Goal: Information Seeking & Learning: Learn about a topic

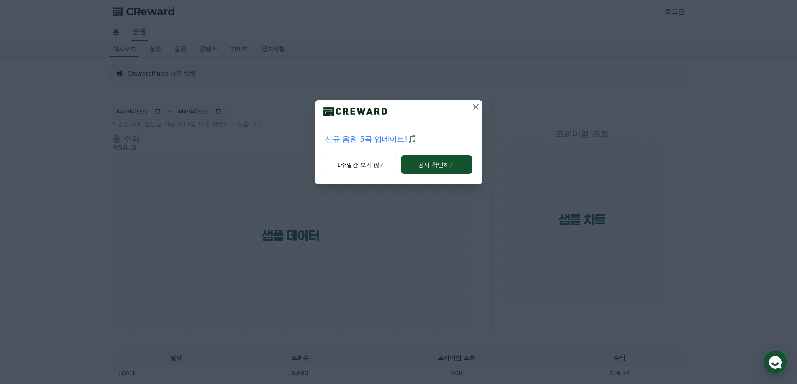
click at [474, 108] on icon at bounding box center [476, 107] width 6 height 6
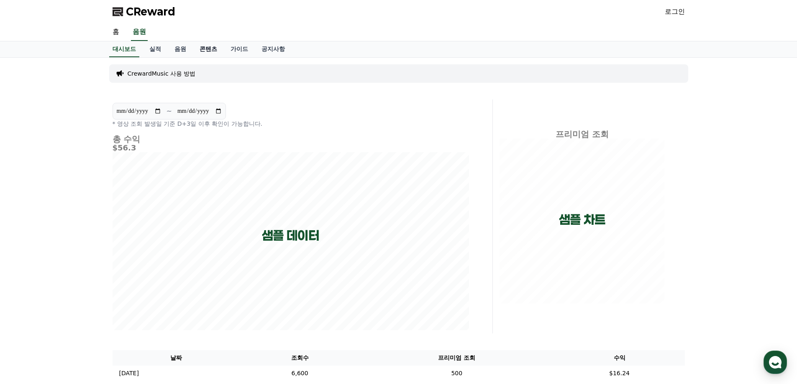
click at [208, 50] on link "콘텐츠" at bounding box center [208, 49] width 31 height 16
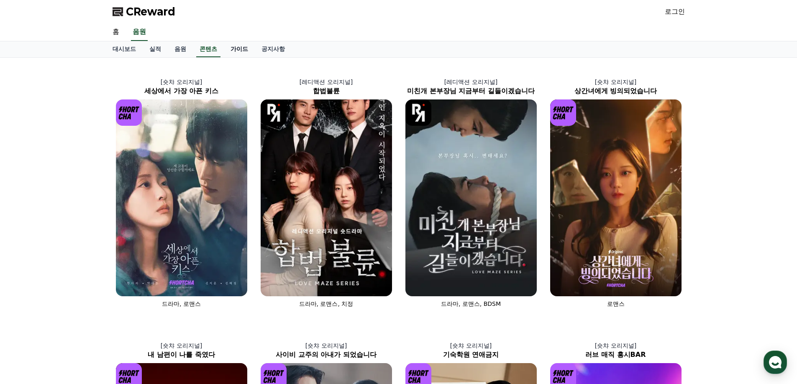
click at [234, 51] on link "가이드" at bounding box center [239, 49] width 31 height 16
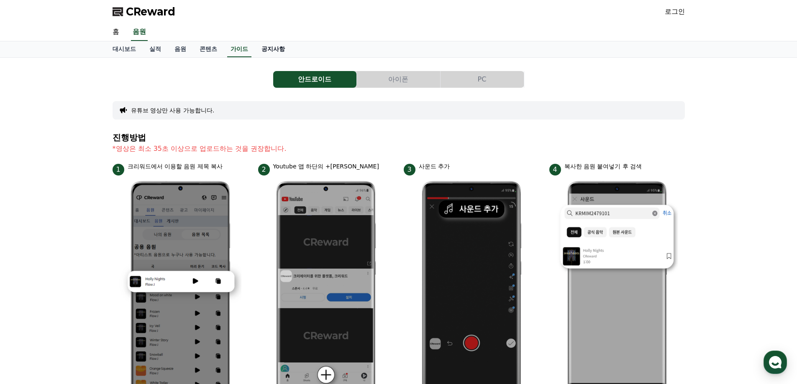
click at [276, 51] on link "공지사항" at bounding box center [273, 49] width 37 height 16
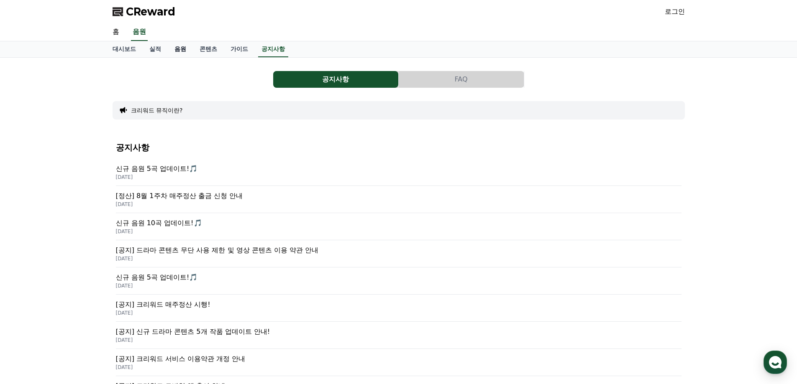
click at [177, 50] on link "음원" at bounding box center [180, 49] width 25 height 16
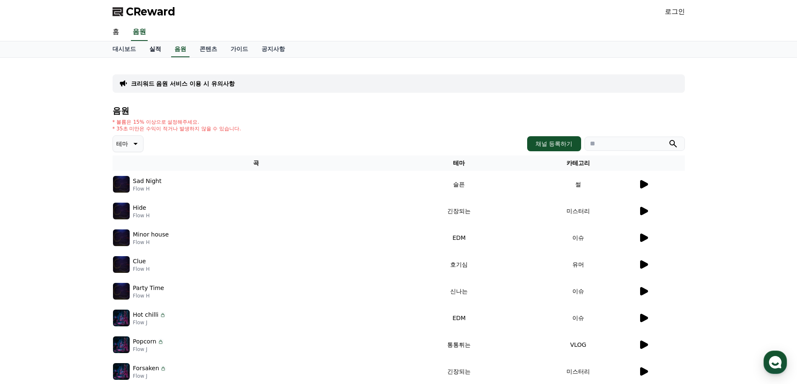
click at [155, 54] on link "실적" at bounding box center [155, 49] width 25 height 16
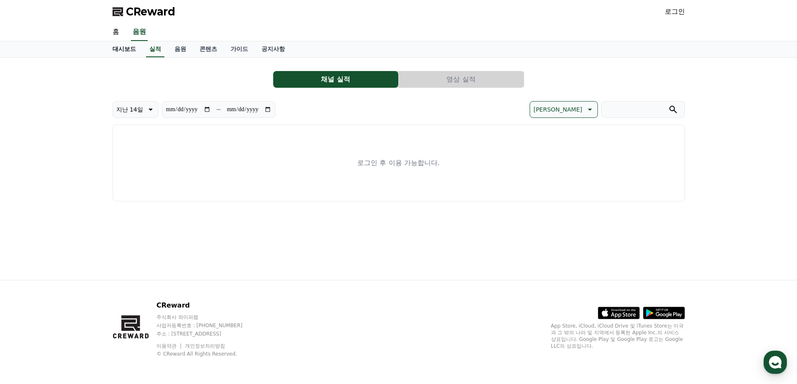
click at [127, 51] on link "대시보드" at bounding box center [124, 49] width 37 height 16
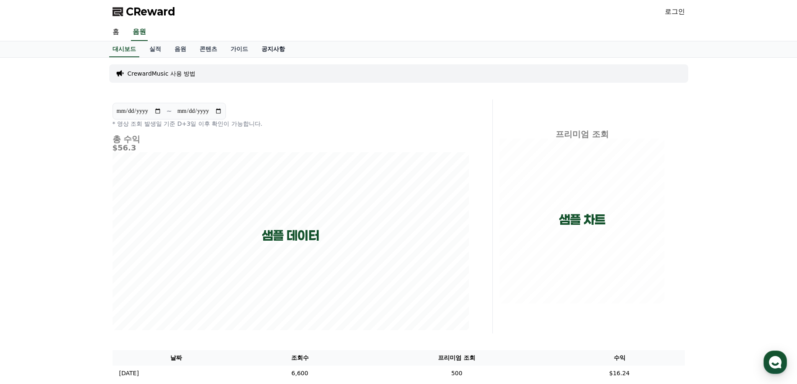
click at [274, 41] on link "공지사항" at bounding box center [273, 49] width 37 height 16
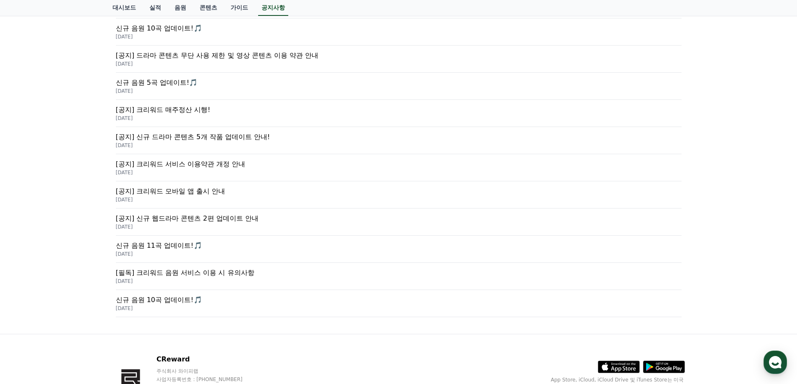
scroll to position [165, 0]
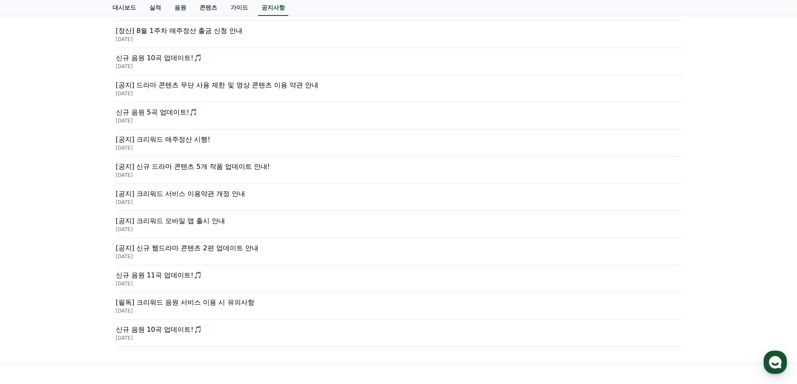
click at [258, 90] on p "[공지] 드라마 콘텐츠 무단 사용 제한 및 영상 콘텐츠 이용 약관 안내" at bounding box center [399, 85] width 566 height 10
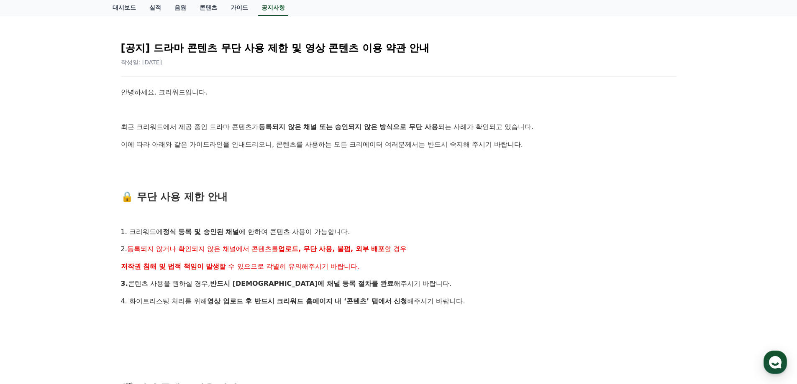
scroll to position [84, 0]
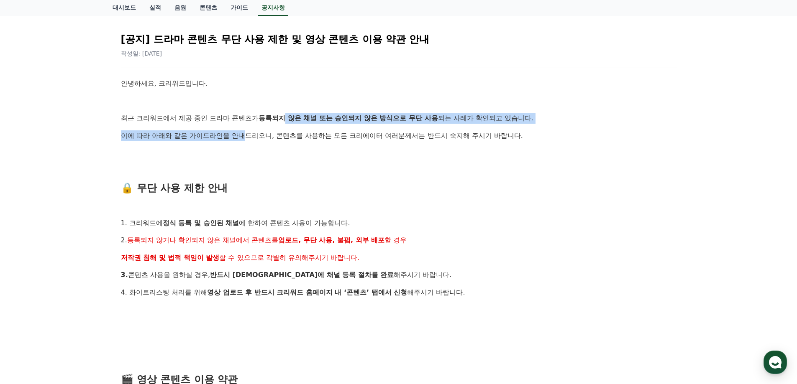
drag, startPoint x: 288, startPoint y: 118, endPoint x: 249, endPoint y: 128, distance: 40.5
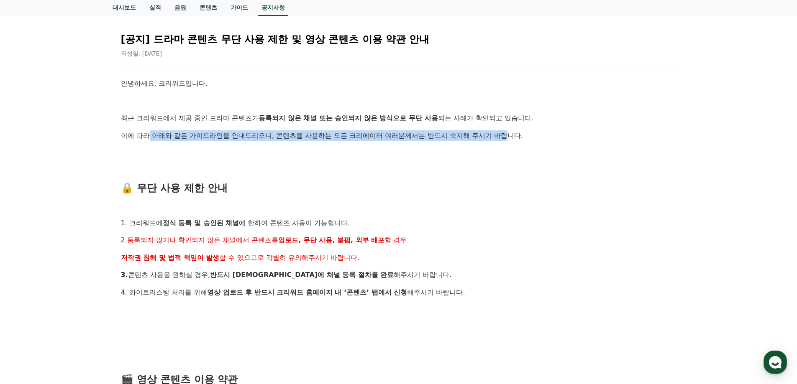
drag, startPoint x: 149, startPoint y: 138, endPoint x: 510, endPoint y: 141, distance: 361.5
click at [510, 141] on p "이에 따라 아래와 같은 가이드라인을 안내드리오니, 콘텐츠를 사용하는 모든 크리에이터 여러분께서는 반드시 숙지해 주시기 바랍니다." at bounding box center [399, 136] width 556 height 11
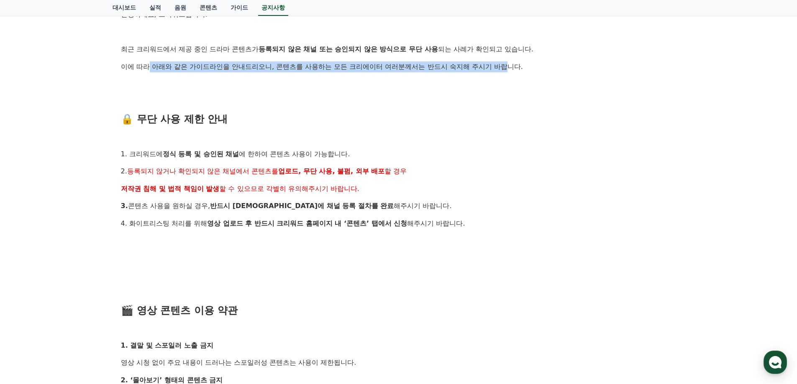
scroll to position [167, 0]
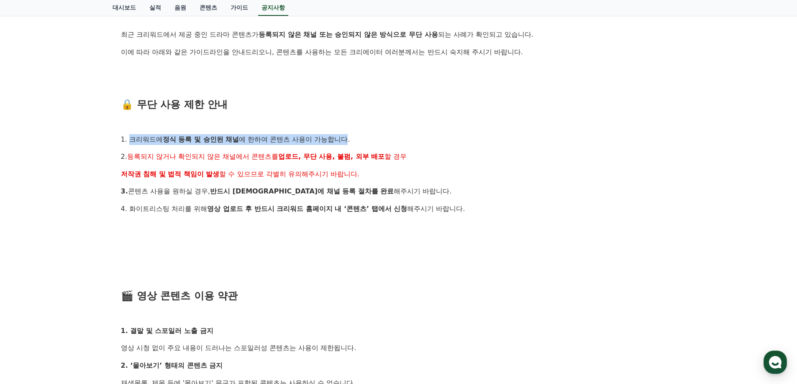
drag, startPoint x: 130, startPoint y: 140, endPoint x: 338, endPoint y: 143, distance: 207.9
click at [351, 138] on p "1. 크리워드에 정식 등록 및 승인된 채널 에 한하여 콘텐츠 사용이 가능합니다." at bounding box center [399, 139] width 556 height 11
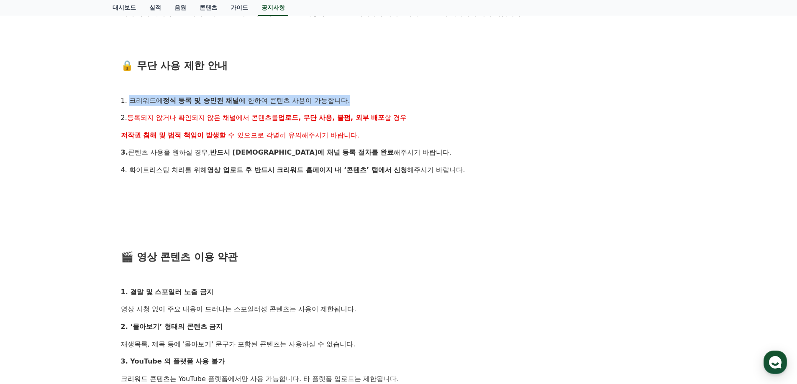
scroll to position [209, 0]
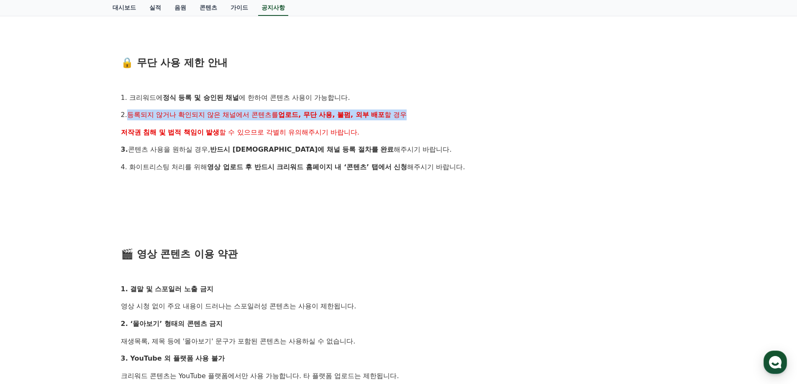
drag, startPoint x: 129, startPoint y: 115, endPoint x: 412, endPoint y: 111, distance: 282.4
click at [412, 111] on p "2. 등록되지 않거나 확인되지 않은 채널에서 콘텐츠를 업로드, 무단 사용, 불펌, 외부 배포 할 경우" at bounding box center [399, 115] width 556 height 11
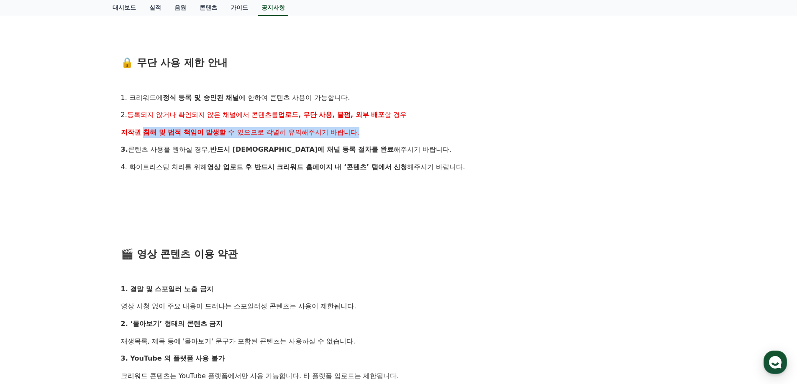
drag, startPoint x: 120, startPoint y: 133, endPoint x: 366, endPoint y: 133, distance: 246.0
click at [365, 133] on div "[공지] 드라마 콘텐츠 무단 사용 제한 및 영상 콘텐츠 이용 약관 안내 작성일: [DATE] 안녕하세요, 크리워드입니다. 최근 크리워드에서 제…" at bounding box center [398, 302] width 559 height 806
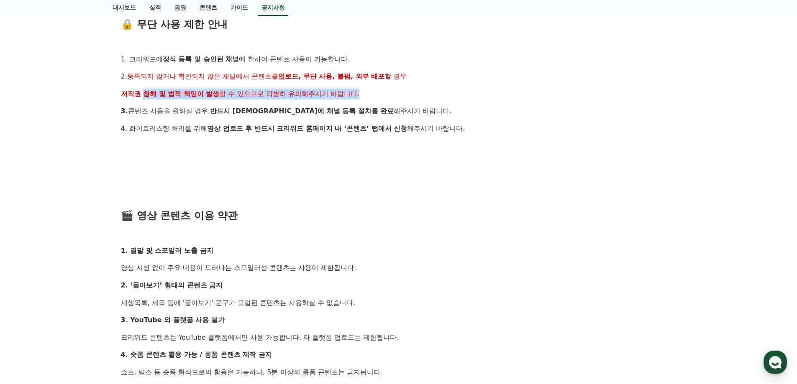
scroll to position [251, 0]
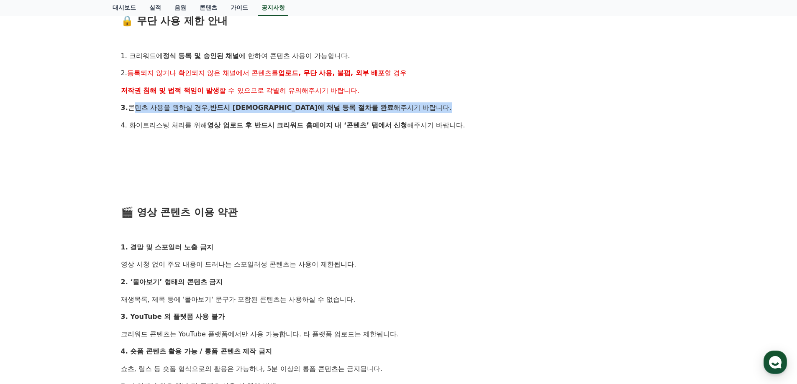
drag, startPoint x: 128, startPoint y: 112, endPoint x: 390, endPoint y: 106, distance: 262.4
click at [390, 106] on p "3. 콘텐츠 사용을 원하실 경우, 반드시 [DEMOGRAPHIC_DATA]에 채널 등록 절차를 완료 해주시기 바랍니다." at bounding box center [399, 107] width 556 height 11
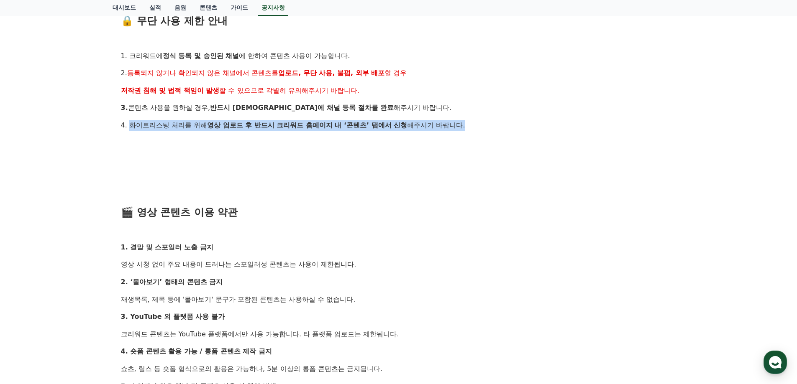
drag, startPoint x: 129, startPoint y: 124, endPoint x: 472, endPoint y: 120, distance: 342.7
click at [472, 120] on p "4. 화이트리스팅 처리를 위해 영상 업로드 후 반드시 크리워드 홈페이지 내 ‘콘텐츠’ 탭에서 신청 해주시기 바랍니다." at bounding box center [399, 125] width 556 height 11
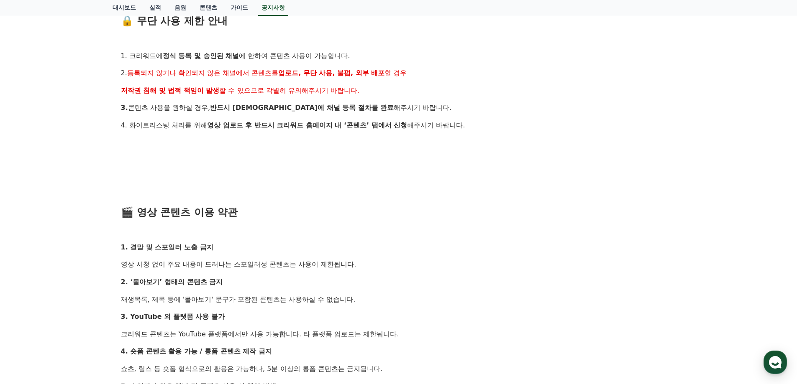
click at [461, 132] on div "안녕하세요, 크리워드입니다. 최근 크리워드에서 제공 중인 드라마 콘텐츠가 등록되지 않은 채널 또는 승인되지 않은 방식으로 무단 사용 되는 사례…" at bounding box center [399, 273] width 556 height 725
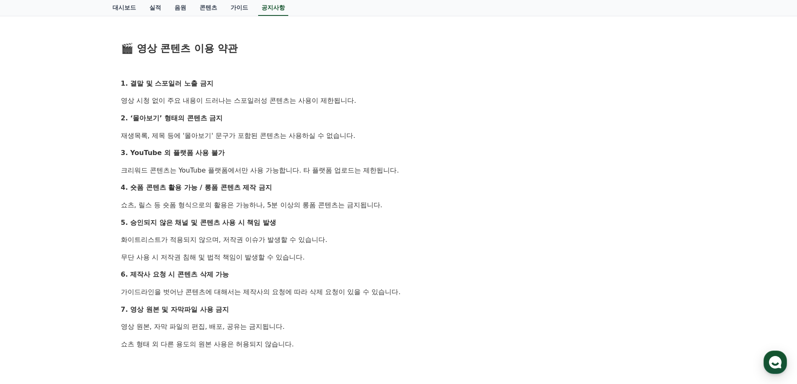
scroll to position [418, 0]
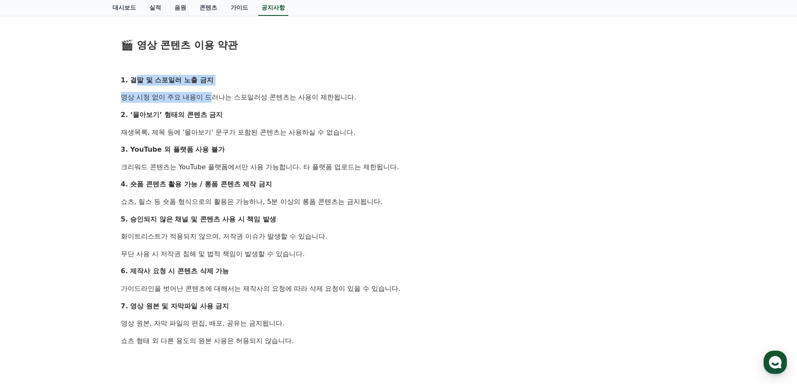
drag, startPoint x: 132, startPoint y: 81, endPoint x: 189, endPoint y: 87, distance: 56.8
click at [189, 87] on div "안녕하세요, 크리워드입니다. 최근 크리워드에서 제공 중인 드라마 콘텐츠가 등록되지 않은 채널 또는 승인되지 않은 방식으로 무단 사용 되는 사례…" at bounding box center [399, 106] width 556 height 725
click at [133, 102] on p "영상 시청 없이 주요 내용이 드러나는 스포일러성 콘텐츠는 사용이 제한됩니다." at bounding box center [399, 97] width 556 height 11
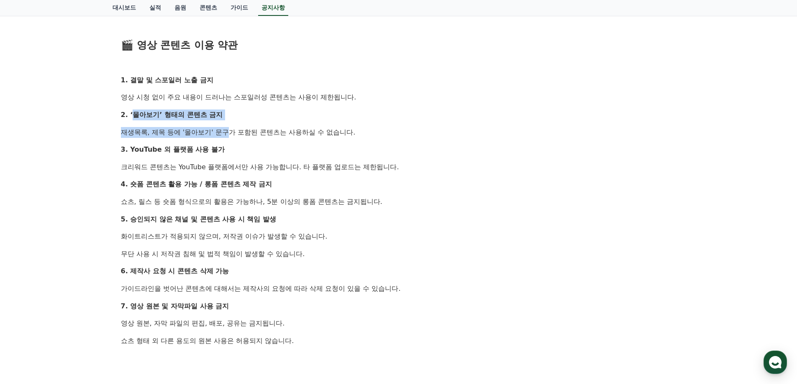
drag, startPoint x: 136, startPoint y: 116, endPoint x: 209, endPoint y: 126, distance: 73.0
click at [209, 126] on div "안녕하세요, 크리워드입니다. 최근 크리워드에서 제공 중인 드라마 콘텐츠가 등록되지 않은 채널 또는 승인되지 않은 방식으로 무단 사용 되는 사례…" at bounding box center [399, 106] width 556 height 725
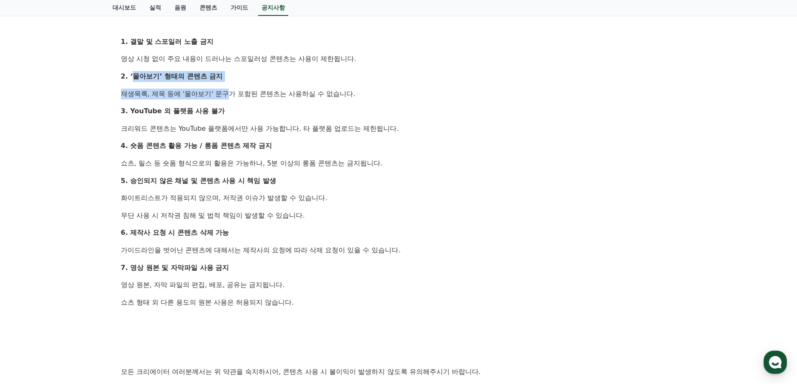
scroll to position [460, 0]
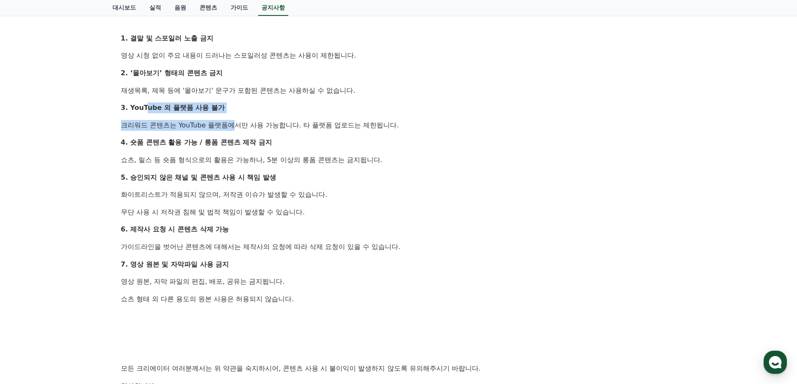
drag, startPoint x: 142, startPoint y: 111, endPoint x: 208, endPoint y: 119, distance: 65.7
click at [208, 119] on div "안녕하세요, 크리워드입니다. 최근 크리워드에서 제공 중인 드라마 콘텐츠가 등록되지 않은 채널 또는 승인되지 않은 방식으로 무단 사용 되는 사례…" at bounding box center [399, 64] width 556 height 725
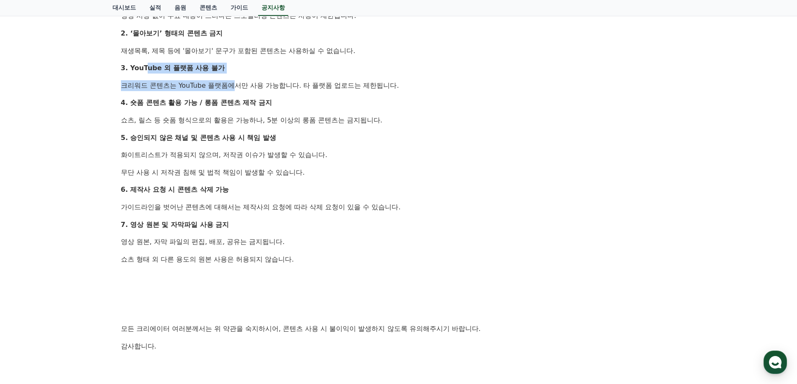
scroll to position [502, 0]
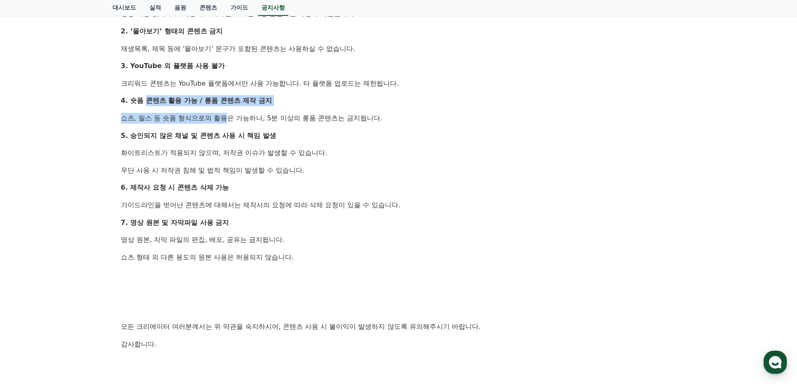
drag, startPoint x: 145, startPoint y: 102, endPoint x: 209, endPoint y: 113, distance: 64.8
click at [209, 113] on div "안녕하세요, 크리워드입니다. 최근 크리워드에서 제공 중인 드라마 콘텐츠가 등록되지 않은 채널 또는 승인되지 않은 방식으로 무단 사용 되는 사례…" at bounding box center [399, 22] width 556 height 725
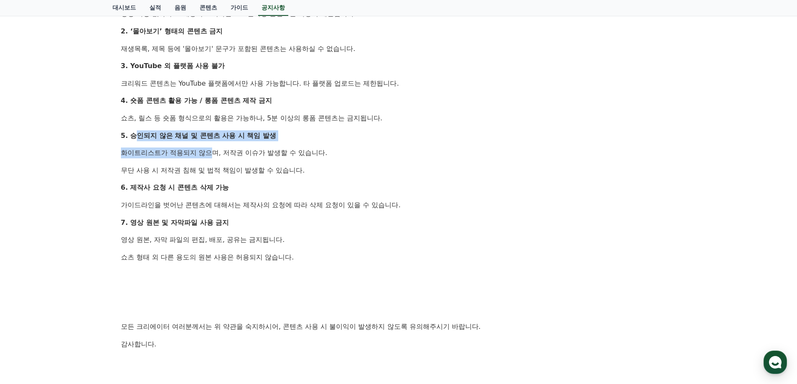
drag, startPoint x: 134, startPoint y: 136, endPoint x: 193, endPoint y: 143, distance: 59.4
click at [189, 144] on div "안녕하세요, 크리워드입니다. 최근 크리워드에서 제공 중인 드라마 콘텐츠가 등록되지 않은 채널 또는 승인되지 않은 방식으로 무단 사용 되는 사례…" at bounding box center [399, 22] width 556 height 725
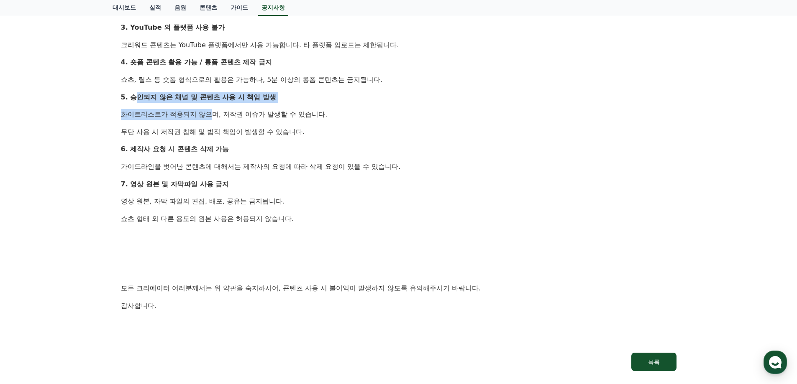
scroll to position [544, 0]
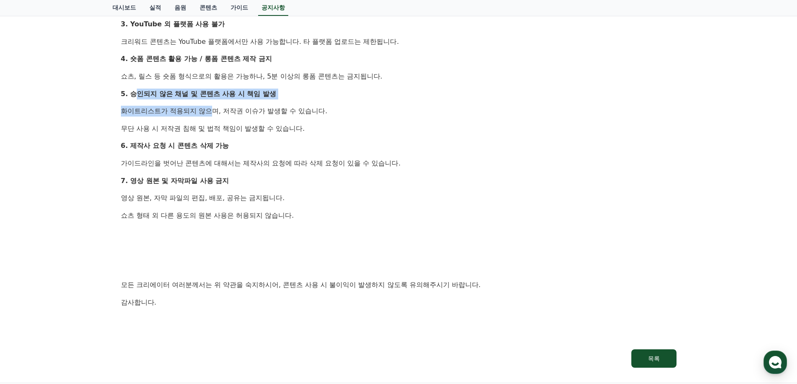
click at [154, 97] on strong "5. 승인되지 않은 채널 및 콘텐츠 사용 시 책임 발생" at bounding box center [198, 94] width 155 height 8
click at [154, 94] on strong "5. 승인되지 않은 채널 및 콘텐츠 사용 시 책임 발생" at bounding box center [198, 94] width 155 height 8
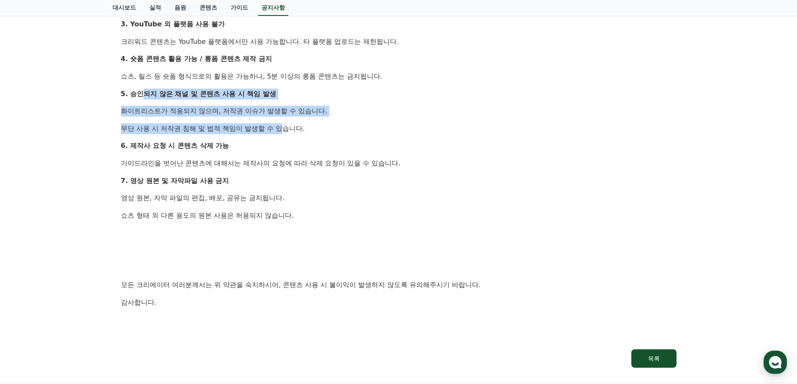
drag, startPoint x: 139, startPoint y: 95, endPoint x: 265, endPoint y: 132, distance: 131.8
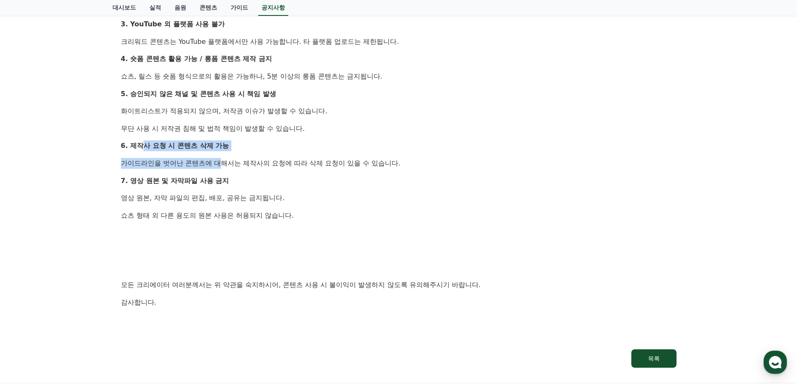
drag, startPoint x: 141, startPoint y: 150, endPoint x: 202, endPoint y: 154, distance: 61.6
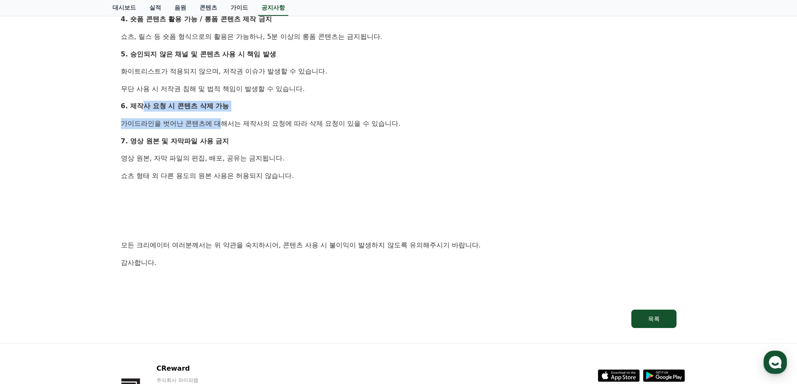
scroll to position [586, 0]
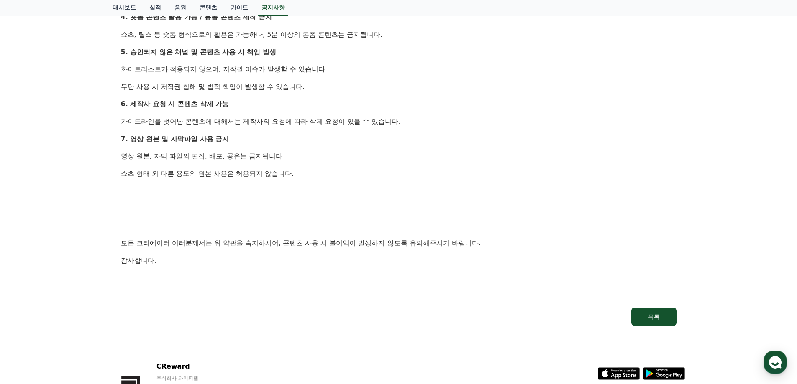
drag, startPoint x: 230, startPoint y: 123, endPoint x: 333, endPoint y: 122, distance: 102.9
click at [333, 122] on p "가이드라인을 벗어난 콘텐츠에 대해서는 제작사의 요청에 따라 삭제 요청이 있을 수 있습니다." at bounding box center [399, 121] width 556 height 11
drag, startPoint x: 142, startPoint y: 138, endPoint x: 220, endPoint y: 138, distance: 77.8
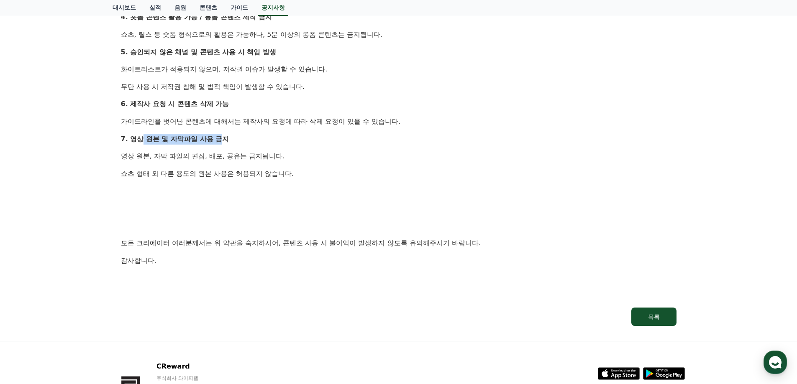
click at [224, 137] on strong "7. 영상 원본 및 자막파일 사용 금지" at bounding box center [175, 139] width 108 height 8
drag, startPoint x: 134, startPoint y: 155, endPoint x: 257, endPoint y: 150, distance: 123.1
drag, startPoint x: 168, startPoint y: 168, endPoint x: 234, endPoint y: 170, distance: 65.7
click at [234, 170] on p "쇼츠 형태 외 다른 용도의 원본 사용은 허용되지 않습니다." at bounding box center [399, 174] width 556 height 11
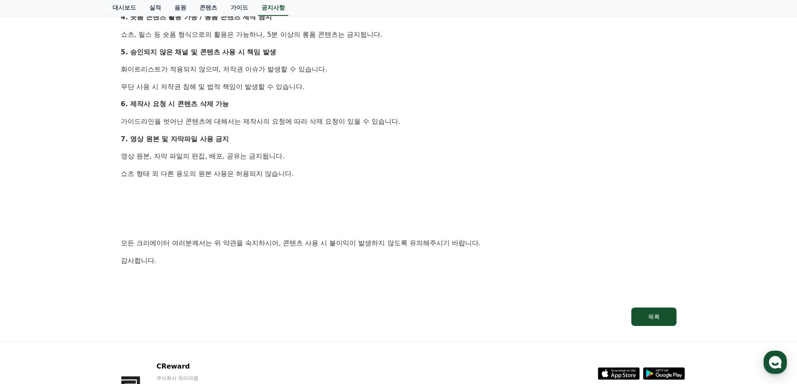
click at [231, 195] on p at bounding box center [399, 191] width 556 height 11
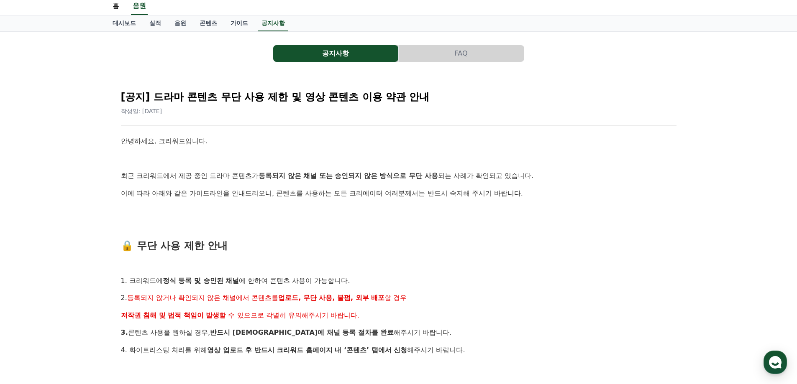
scroll to position [0, 0]
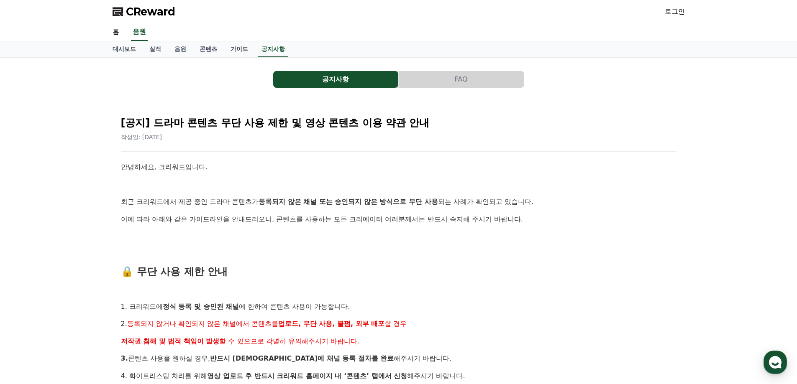
drag, startPoint x: 307, startPoint y: 270, endPoint x: 302, endPoint y: 118, distance: 152.8
click at [152, 13] on span "CReward" at bounding box center [150, 11] width 49 height 13
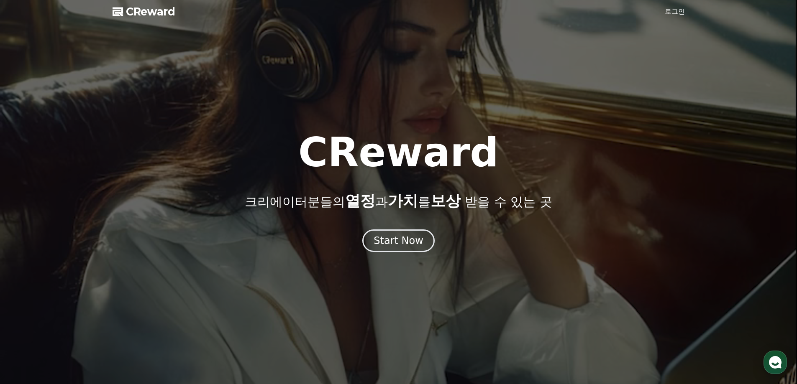
drag, startPoint x: 273, startPoint y: 171, endPoint x: 272, endPoint y: 166, distance: 5.2
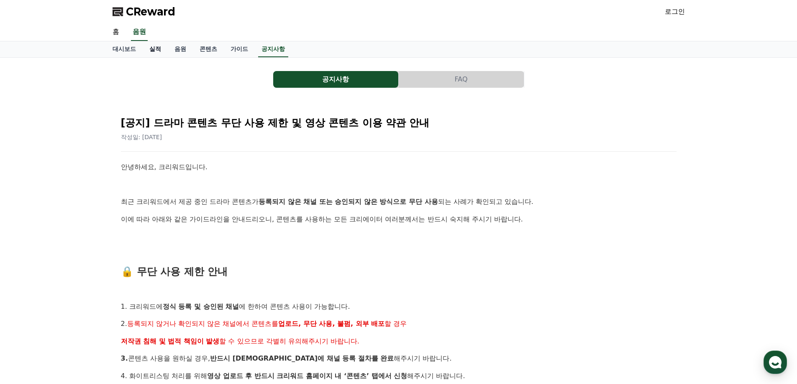
click at [159, 49] on link "실적" at bounding box center [155, 49] width 25 height 16
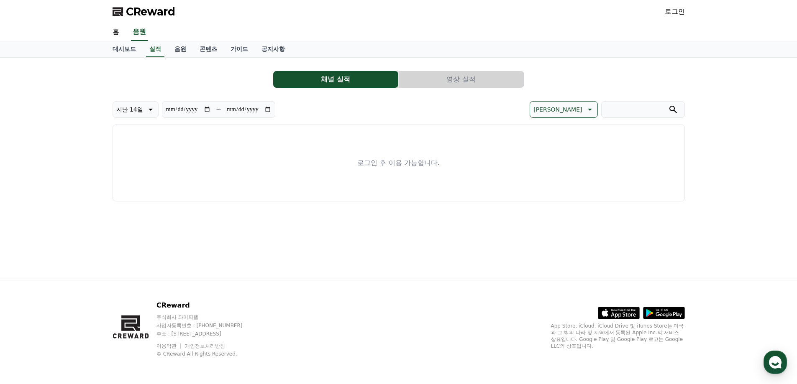
click at [184, 48] on link "음원" at bounding box center [180, 49] width 25 height 16
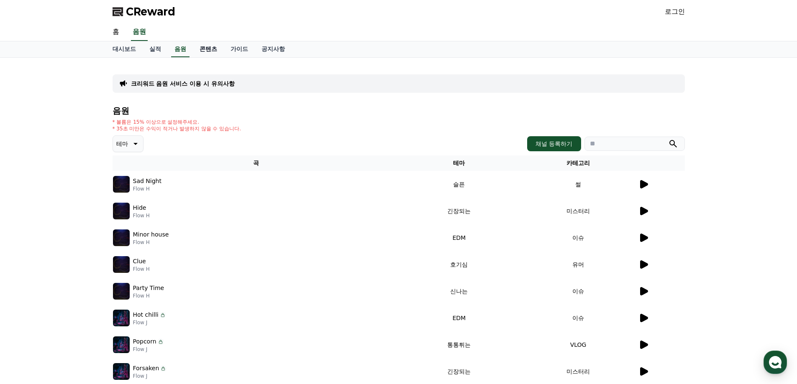
click at [208, 51] on link "콘텐츠" at bounding box center [208, 49] width 31 height 16
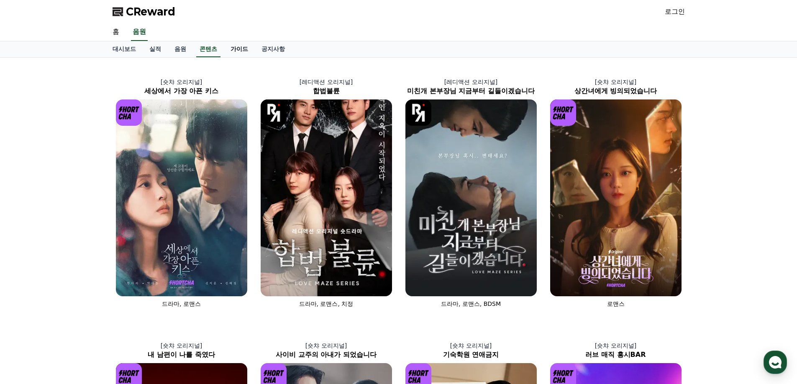
click at [247, 46] on link "가이드" at bounding box center [239, 49] width 31 height 16
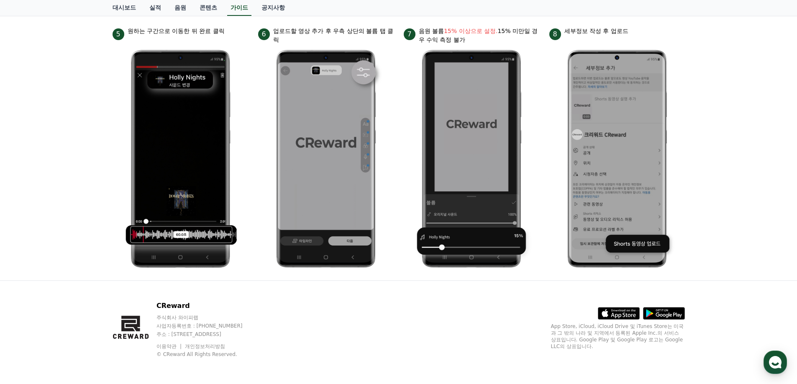
scroll to position [389, 0]
